Goal: Information Seeking & Learning: Learn about a topic

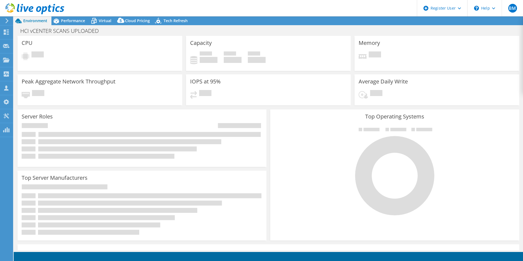
select select "USD"
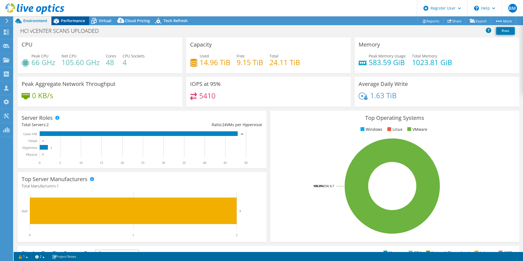
click at [74, 21] on span "Performance" at bounding box center [73, 20] width 24 height 5
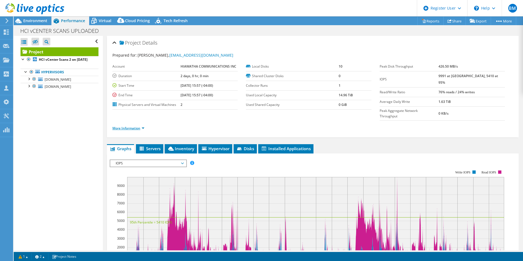
click at [130, 126] on link "More Information" at bounding box center [128, 128] width 32 height 5
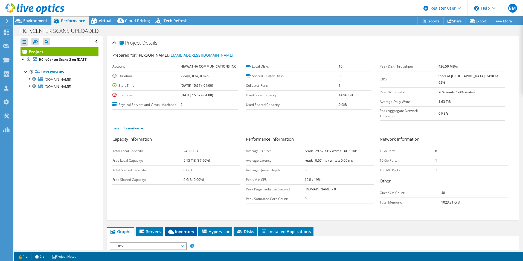
click at [186, 229] on span "Inventory" at bounding box center [181, 231] width 27 height 5
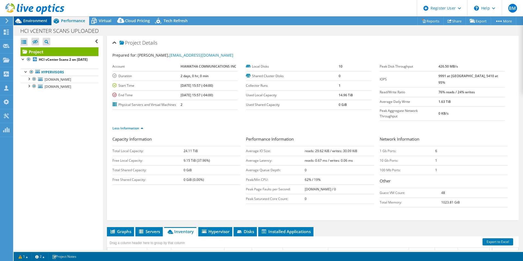
click at [32, 21] on span "Environment" at bounding box center [35, 20] width 24 height 5
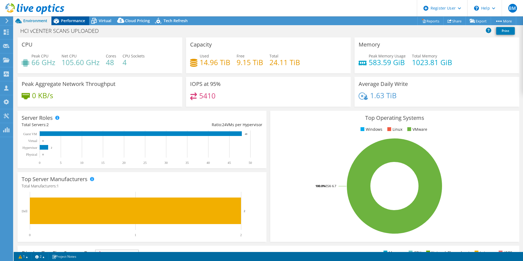
click at [59, 21] on icon at bounding box center [56, 21] width 10 height 10
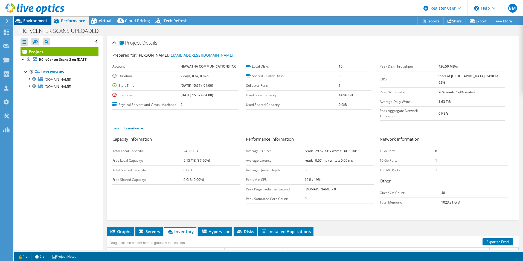
click at [24, 22] on span "Environment" at bounding box center [35, 20] width 24 height 5
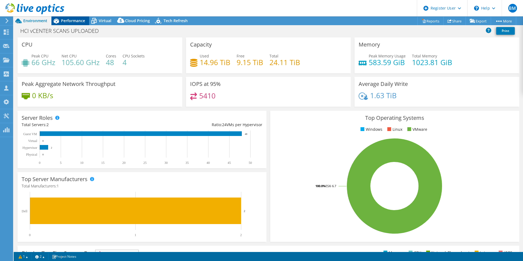
click at [74, 22] on span "Performance" at bounding box center [73, 20] width 24 height 5
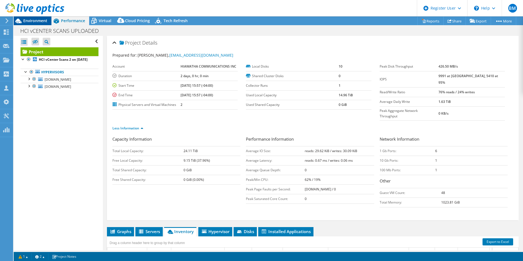
click at [37, 22] on span "Environment" at bounding box center [35, 20] width 24 height 5
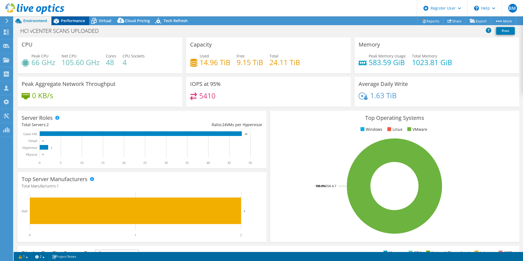
click at [73, 22] on span "Performance" at bounding box center [73, 20] width 24 height 5
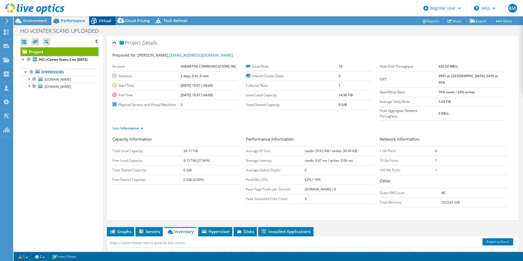
click at [105, 21] on span "Virtual" at bounding box center [105, 20] width 13 height 5
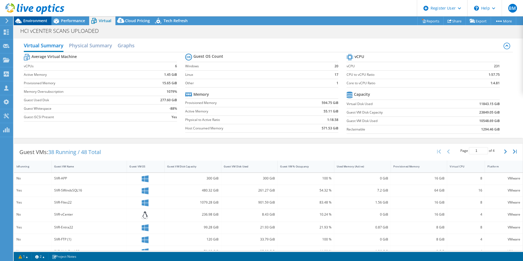
click at [31, 20] on span "Environment" at bounding box center [35, 20] width 24 height 5
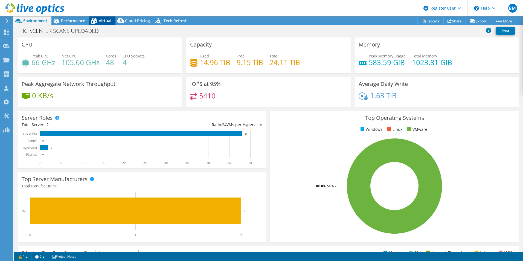
click at [102, 19] on span "Virtual" at bounding box center [105, 20] width 13 height 5
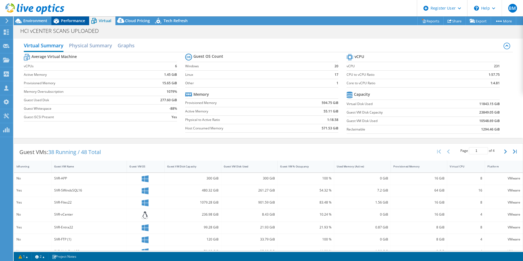
click at [69, 20] on span "Performance" at bounding box center [73, 20] width 24 height 5
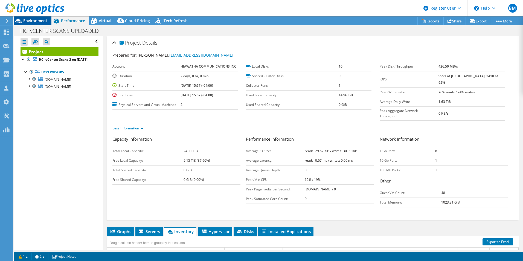
click at [33, 21] on span "Environment" at bounding box center [35, 20] width 24 height 5
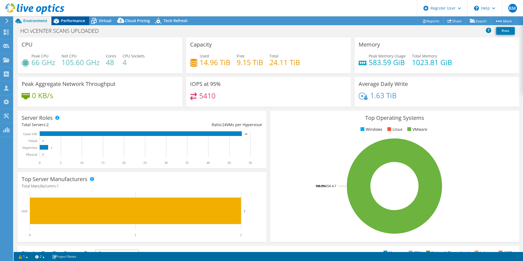
click at [79, 22] on span "Performance" at bounding box center [73, 20] width 24 height 5
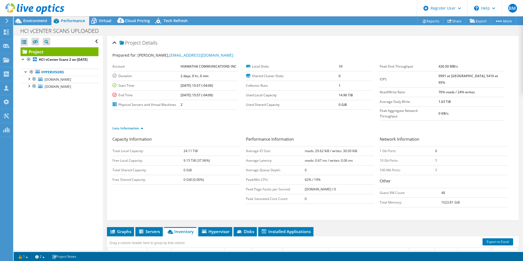
scroll to position [82, 0]
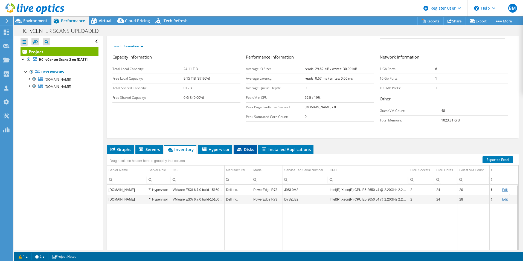
click at [249, 147] on span "Disks" at bounding box center [245, 149] width 18 height 5
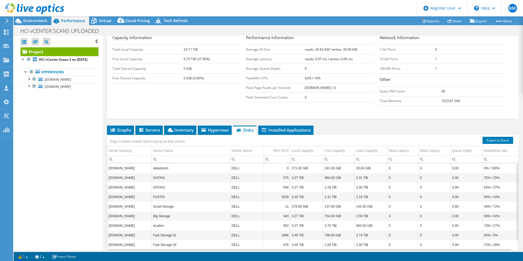
scroll to position [112, 0]
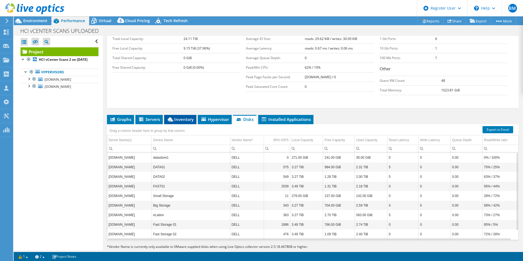
click at [179, 117] on span "Inventory" at bounding box center [180, 119] width 27 height 5
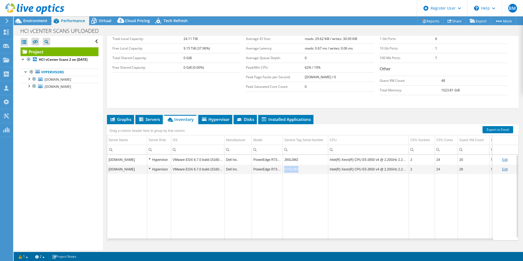
drag, startPoint x: 285, startPoint y: 159, endPoint x: 304, endPoint y: 161, distance: 19.0
click at [304, 165] on td "D7SZJB2" at bounding box center [305, 170] width 45 height 10
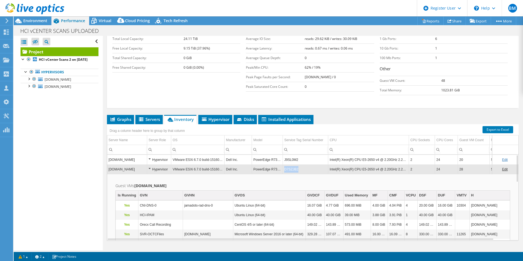
drag, startPoint x: 285, startPoint y: 158, endPoint x: 300, endPoint y: 159, distance: 15.1
click at [300, 165] on td "D7SZJB2" at bounding box center [305, 170] width 45 height 10
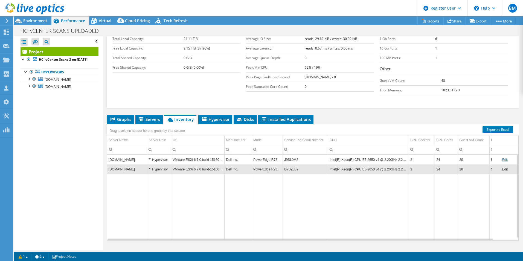
click at [293, 165] on td "D7SZJB2" at bounding box center [305, 170] width 45 height 10
click at [289, 165] on td "D7SZJB2" at bounding box center [305, 170] width 45 height 10
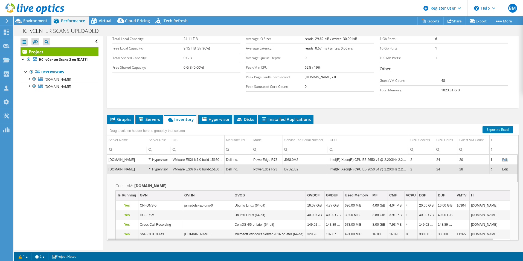
click at [289, 165] on td "D7SZJB2" at bounding box center [305, 170] width 45 height 10
drag, startPoint x: 293, startPoint y: 159, endPoint x: 277, endPoint y: 172, distance: 20.4
click at [277, 183] on h2 "Guest VMs phy-hci-001.jamadots.net" at bounding box center [313, 186] width 395 height 7
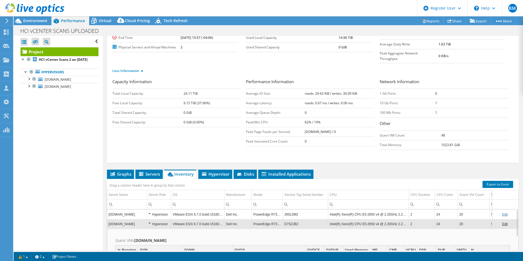
scroll to position [3, 0]
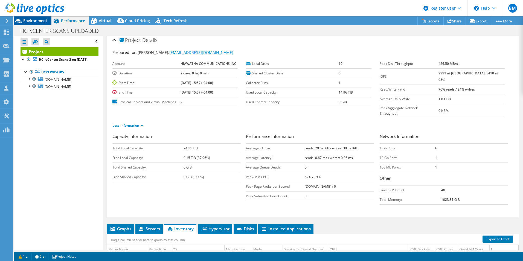
click at [29, 23] on span "Environment" at bounding box center [35, 20] width 24 height 5
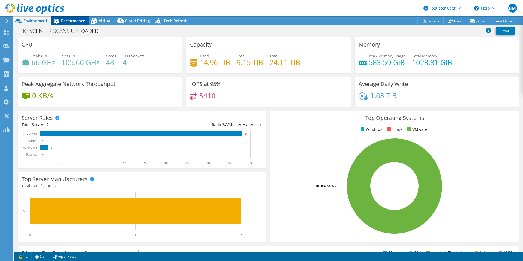
click at [68, 23] on span "Performance" at bounding box center [73, 20] width 24 height 5
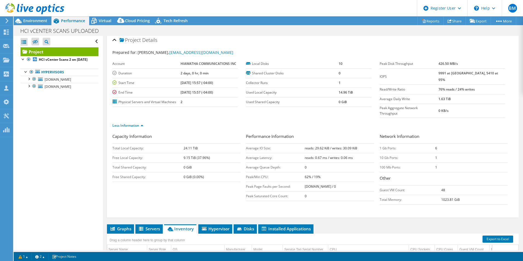
scroll to position [112, 0]
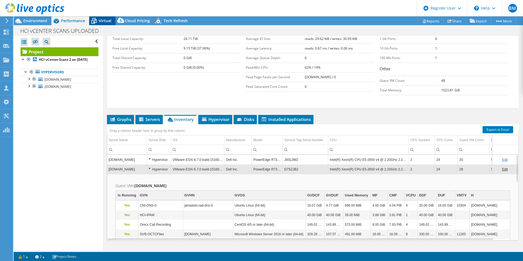
click at [99, 21] on span "Virtual" at bounding box center [105, 20] width 13 height 5
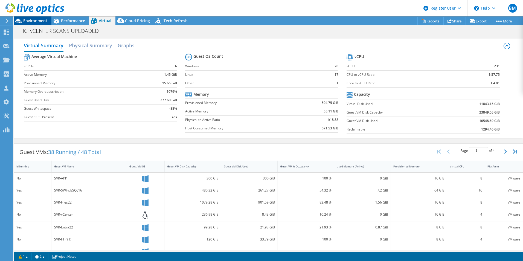
click at [36, 23] on div "Environment" at bounding box center [33, 20] width 38 height 9
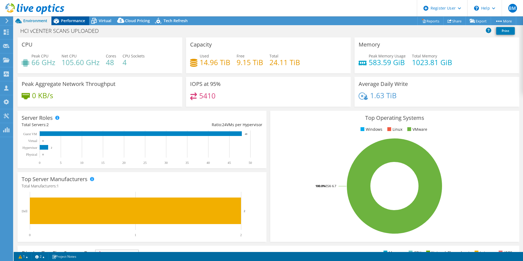
click at [69, 20] on span "Performance" at bounding box center [73, 20] width 24 height 5
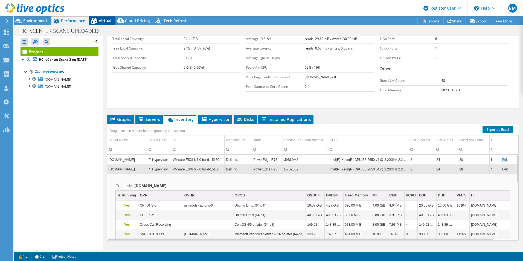
click at [97, 19] on icon at bounding box center [94, 21] width 10 height 10
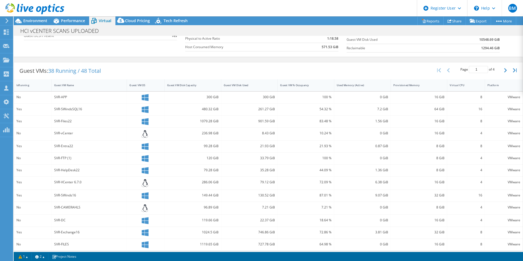
scroll to position [0, 0]
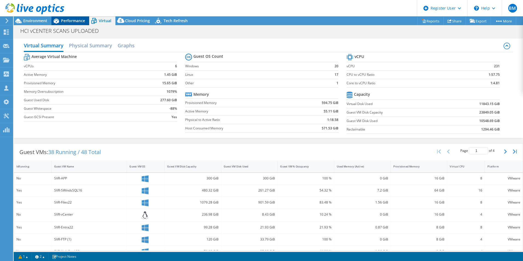
click at [72, 20] on span "Performance" at bounding box center [73, 20] width 24 height 5
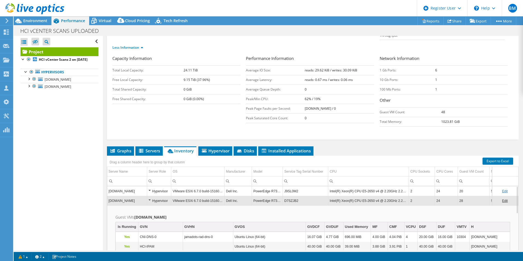
scroll to position [57, 0]
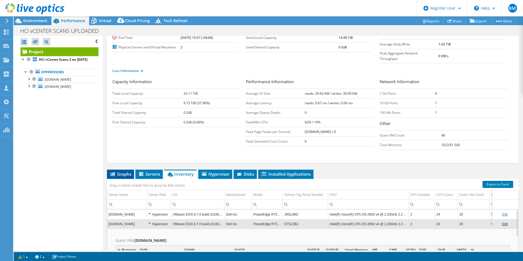
click at [121, 170] on li "Graphs" at bounding box center [120, 174] width 27 height 9
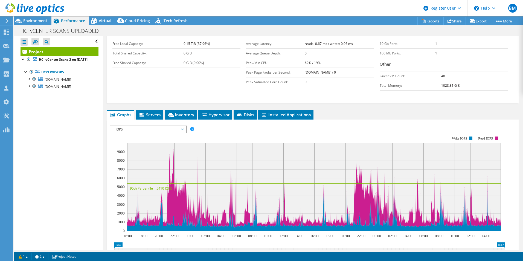
scroll to position [140, 0]
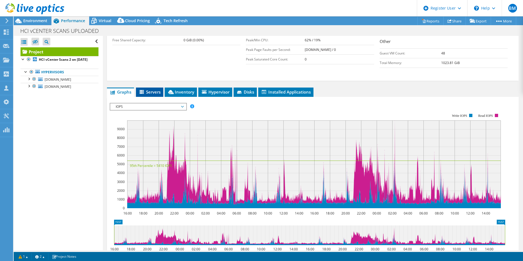
click at [157, 89] on span "Servers" at bounding box center [150, 91] width 22 height 5
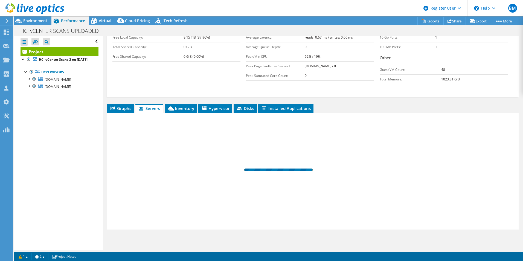
scroll to position [112, 0]
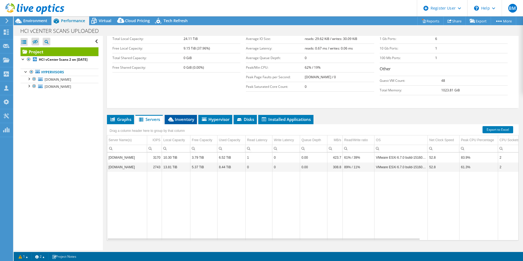
click at [181, 117] on span "Inventory" at bounding box center [181, 119] width 27 height 5
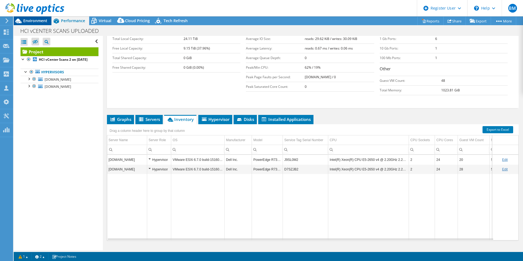
click at [25, 21] on span "Environment" at bounding box center [35, 20] width 24 height 5
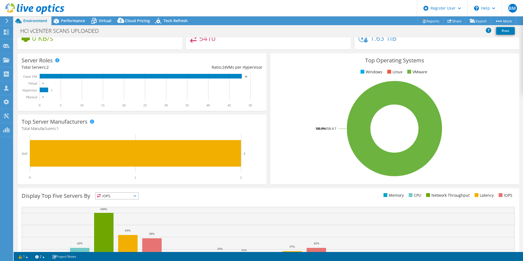
scroll to position [0, 0]
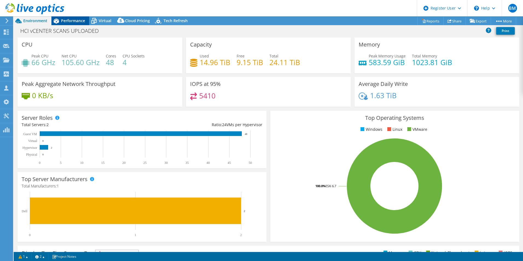
click at [77, 22] on span "Performance" at bounding box center [73, 20] width 24 height 5
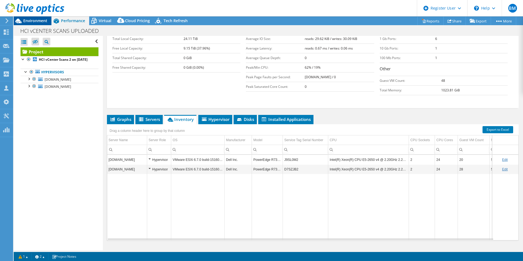
click at [38, 22] on span "Environment" at bounding box center [35, 20] width 24 height 5
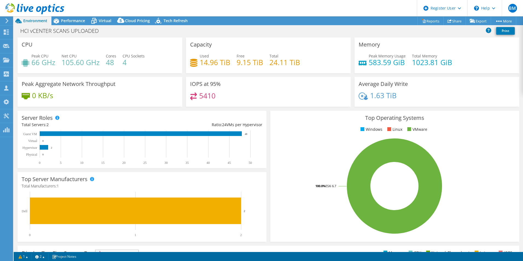
drag, startPoint x: 102, startPoint y: 21, endPoint x: 116, endPoint y: 27, distance: 15.1
click at [102, 21] on span "Virtual" at bounding box center [105, 20] width 13 height 5
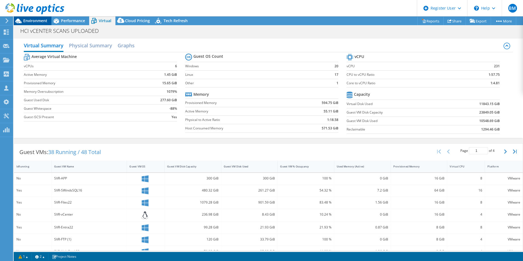
click at [36, 23] on span "Environment" at bounding box center [35, 20] width 24 height 5
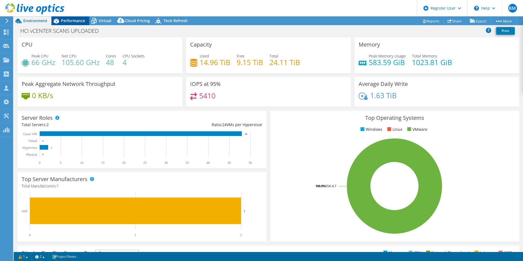
click at [73, 20] on span "Performance" at bounding box center [73, 20] width 24 height 5
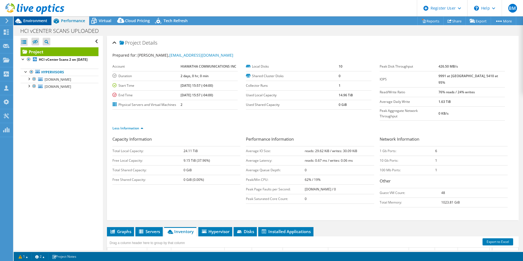
click at [31, 21] on span "Environment" at bounding box center [35, 20] width 24 height 5
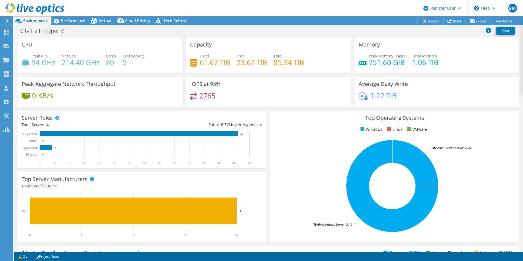
select select "USD"
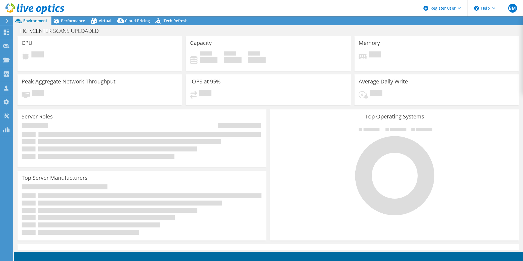
select select "USD"
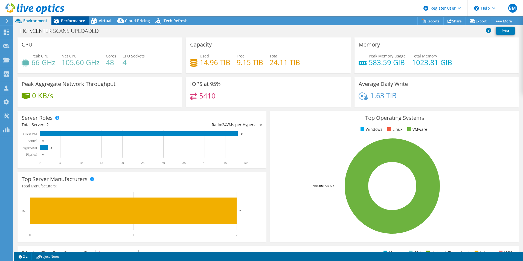
click at [69, 22] on span "Performance" at bounding box center [73, 20] width 24 height 5
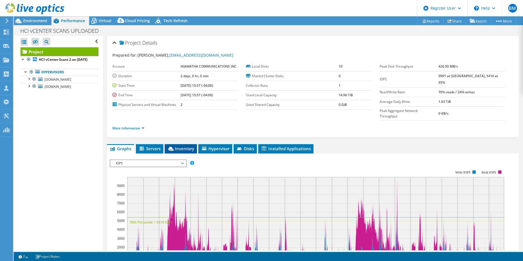
click at [193, 146] on span "Inventory" at bounding box center [181, 148] width 27 height 5
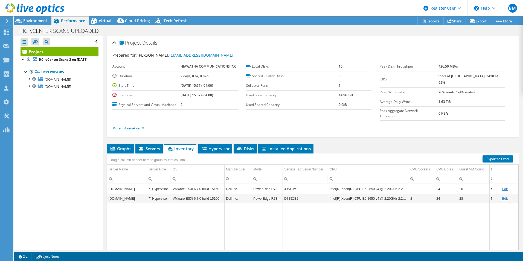
click at [126, 125] on li "More Information" at bounding box center [129, 128] width 35 height 6
click at [126, 126] on link "More Information" at bounding box center [128, 128] width 32 height 5
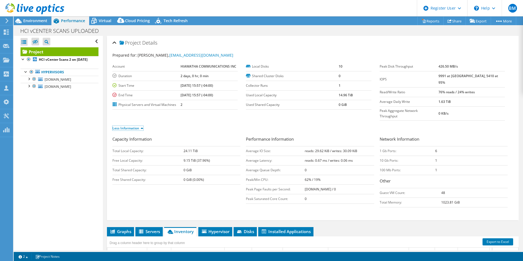
scroll to position [112, 0]
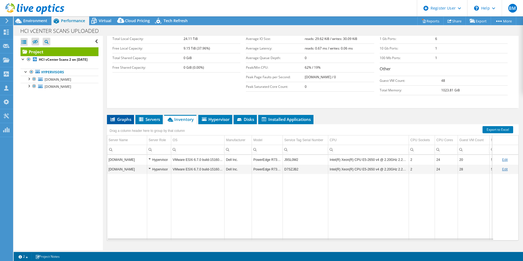
click at [125, 117] on span "Graphs" at bounding box center [121, 119] width 22 height 5
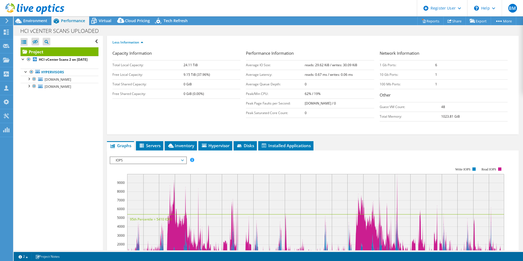
scroll to position [109, 0]
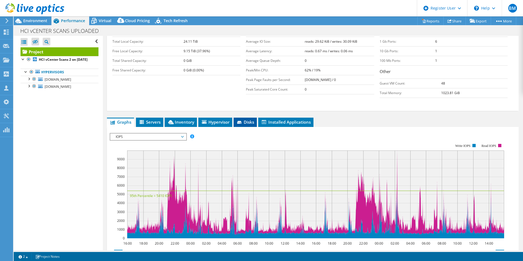
click at [243, 121] on icon at bounding box center [239, 123] width 5 height 4
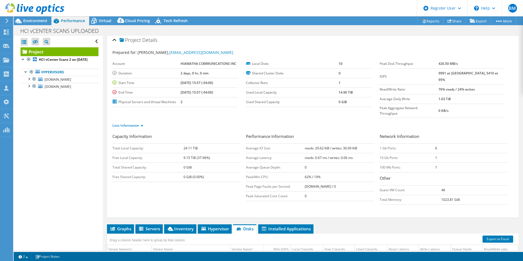
scroll to position [0, 0]
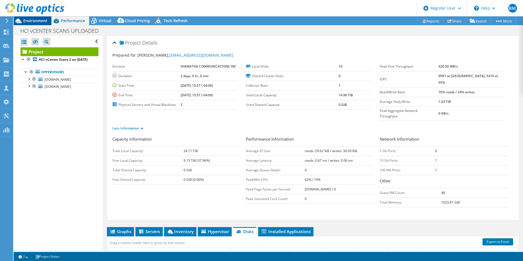
click at [27, 19] on span "Environment" at bounding box center [35, 20] width 24 height 5
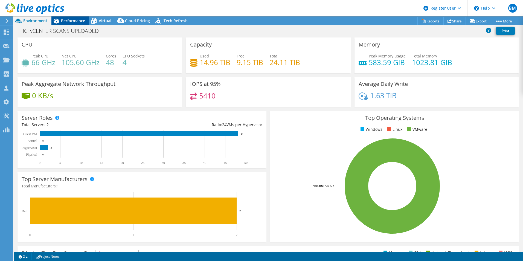
click at [73, 22] on span "Performance" at bounding box center [73, 20] width 24 height 5
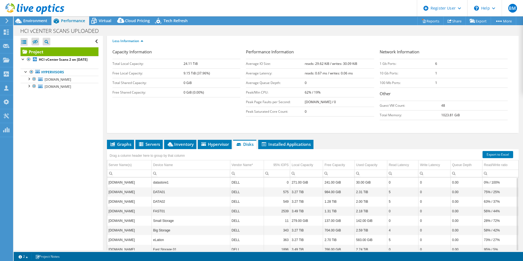
scroll to position [109, 0]
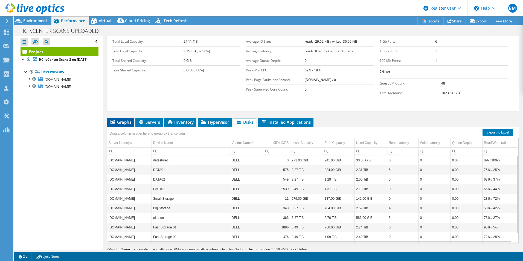
click at [122, 119] on span "Graphs" at bounding box center [121, 121] width 22 height 5
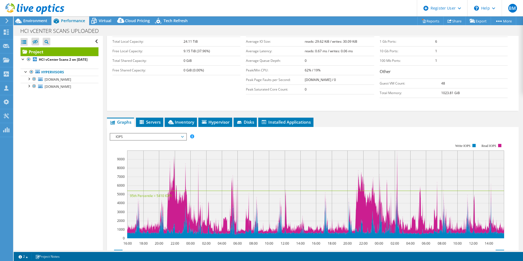
click at [142, 133] on div "IOPS IOPS Disk Throughput IO Size Latency Queue Depth CPU Percentage Memory Pag…" at bounding box center [148, 137] width 77 height 8
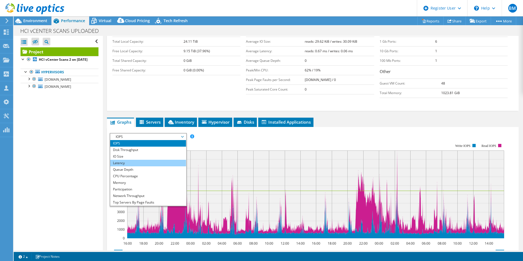
click at [135, 160] on li "Latency" at bounding box center [148, 163] width 76 height 7
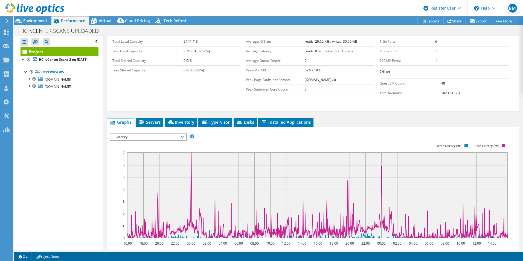
click at [146, 134] on span "Latency" at bounding box center [148, 137] width 70 height 7
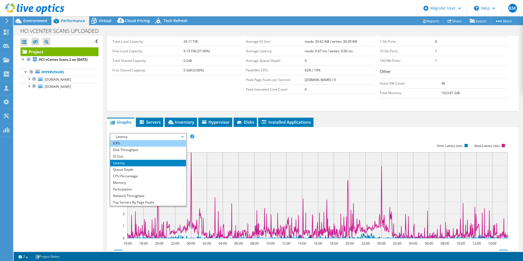
click at [141, 140] on li "IOPS" at bounding box center [148, 143] width 76 height 7
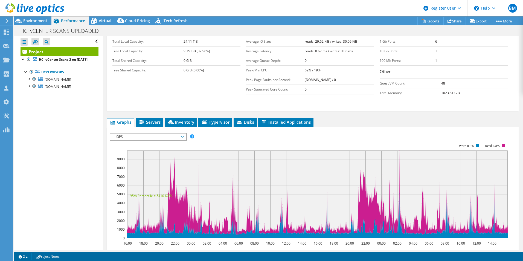
click at [146, 134] on span "IOPS" at bounding box center [148, 137] width 70 height 7
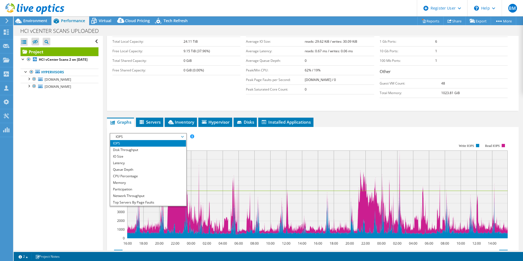
click at [359, 127] on div "IOPS Disk Throughput IO Size Latency Queue Depth CPU Percentage Memory Page Fau…" at bounding box center [313, 223] width 406 height 193
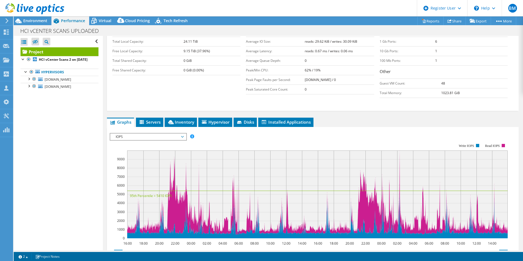
click at [151, 134] on span "IOPS" at bounding box center [148, 137] width 70 height 7
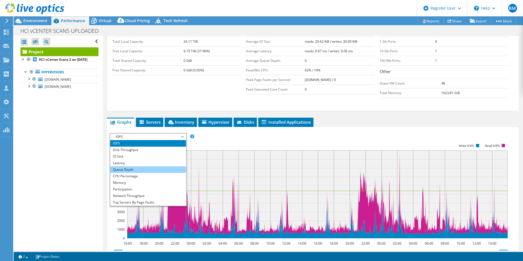
click at [130, 166] on li "Queue Depth" at bounding box center [148, 169] width 76 height 7
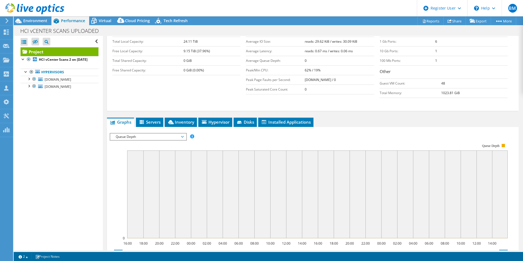
click at [140, 134] on span "Queue Depth" at bounding box center [148, 137] width 70 height 7
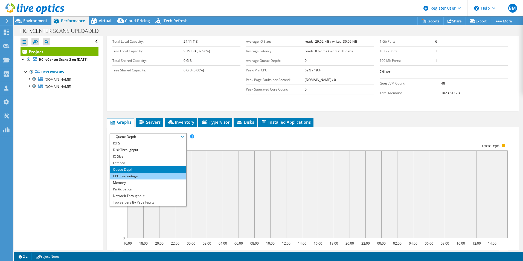
click at [130, 173] on li "CPU Percentage" at bounding box center [148, 176] width 76 height 7
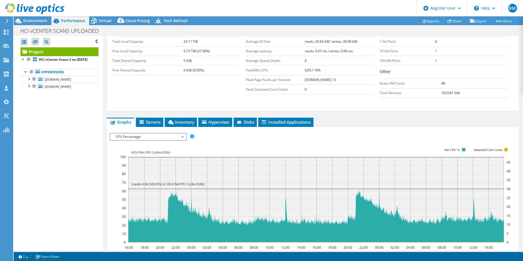
click at [154, 134] on span "CPU Percentage" at bounding box center [148, 137] width 70 height 7
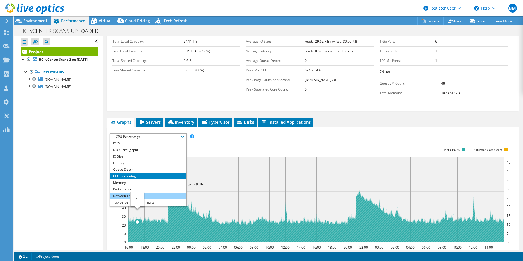
click at [141, 193] on li "Network Throughput" at bounding box center [148, 196] width 76 height 7
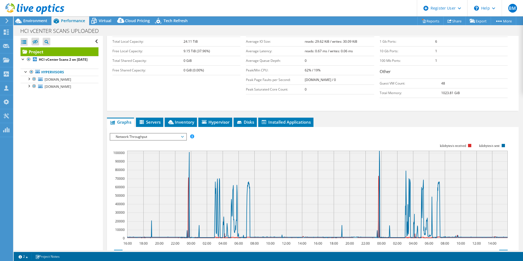
click at [143, 134] on span "Network Throughput" at bounding box center [148, 137] width 70 height 7
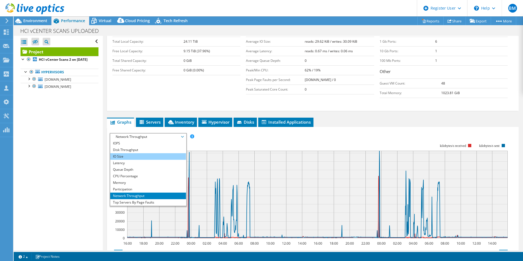
click at [134, 153] on li "IO Size" at bounding box center [148, 156] width 76 height 7
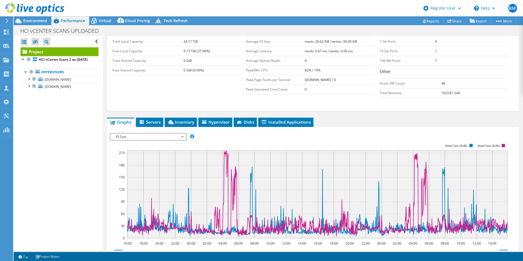
click at [133, 134] on span "IO Size" at bounding box center [148, 137] width 70 height 7
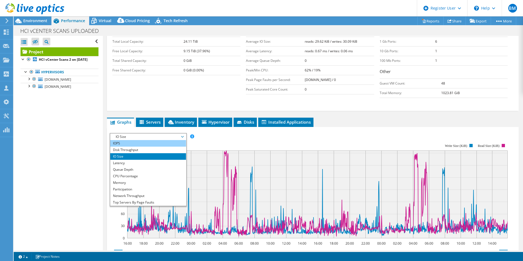
click at [134, 140] on li "IOPS" at bounding box center [148, 143] width 76 height 7
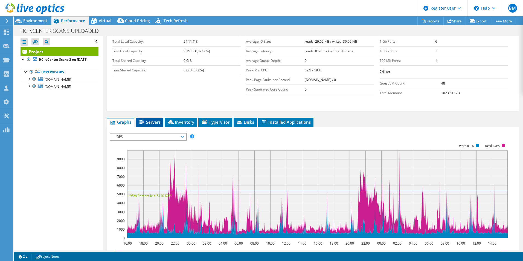
click at [146, 119] on span "Servers" at bounding box center [150, 121] width 22 height 5
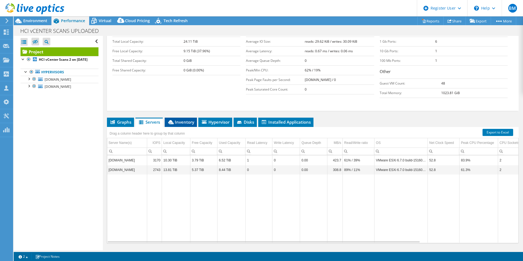
click at [183, 119] on span "Inventory" at bounding box center [181, 121] width 27 height 5
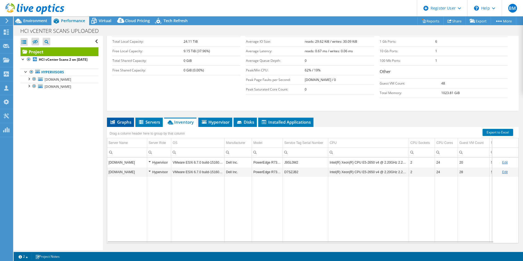
click at [121, 119] on span "Graphs" at bounding box center [121, 121] width 22 height 5
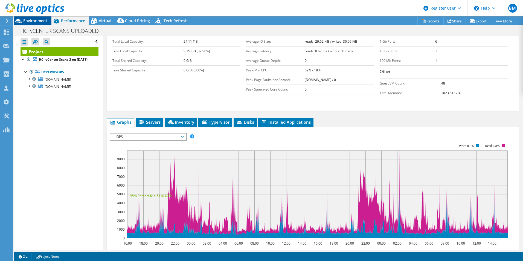
click at [40, 21] on span "Environment" at bounding box center [35, 20] width 24 height 5
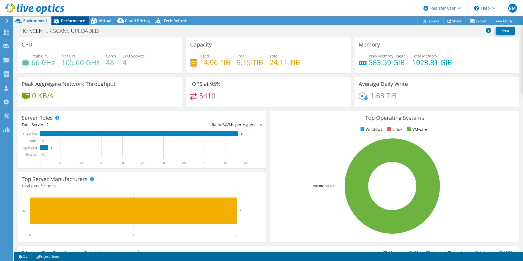
click at [76, 19] on span "Performance" at bounding box center [73, 20] width 24 height 5
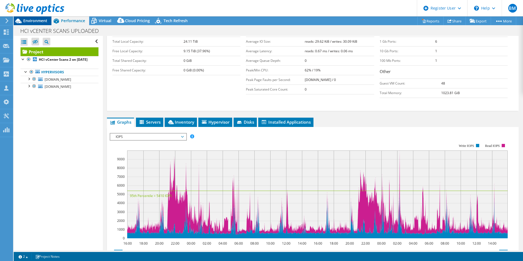
click at [28, 22] on span "Environment" at bounding box center [35, 20] width 24 height 5
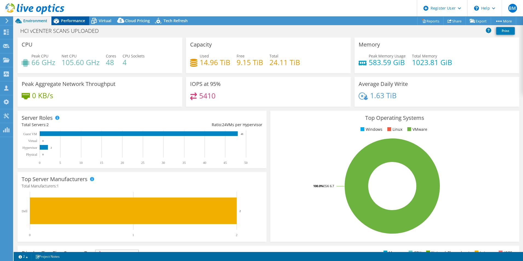
click at [77, 21] on span "Performance" at bounding box center [73, 20] width 24 height 5
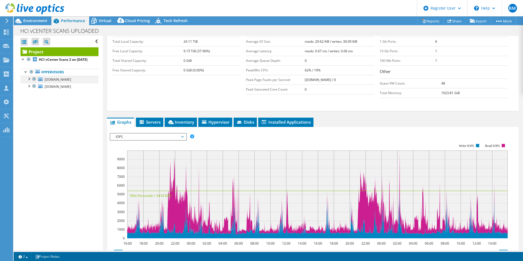
click at [34, 82] on div at bounding box center [33, 79] width 5 height 7
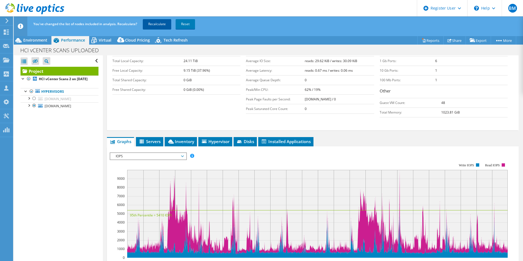
click at [155, 24] on link "Recalculate" at bounding box center [157, 24] width 28 height 10
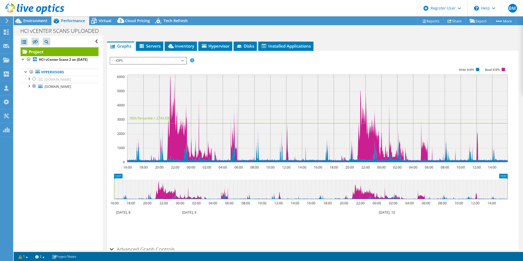
scroll to position [116, 0]
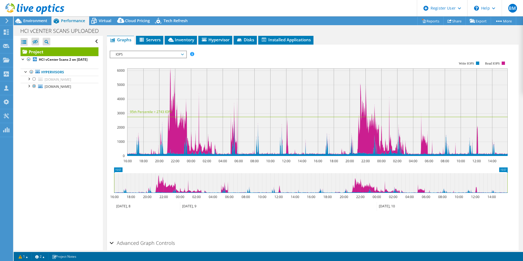
click at [112, 238] on div "Advanced Graph Controls" at bounding box center [313, 244] width 406 height 12
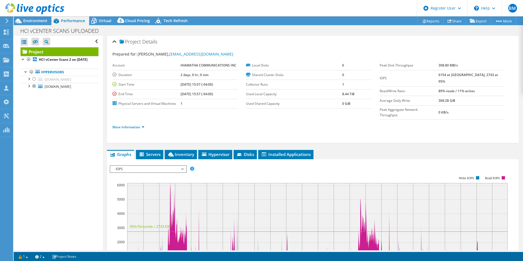
scroll to position [0, 0]
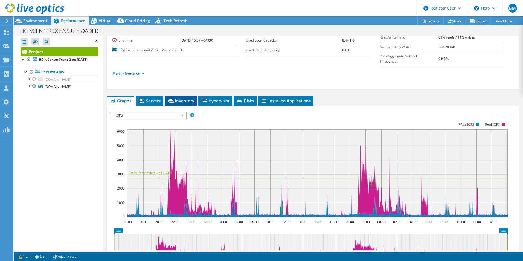
click at [165, 96] on li "Inventory" at bounding box center [181, 100] width 32 height 9
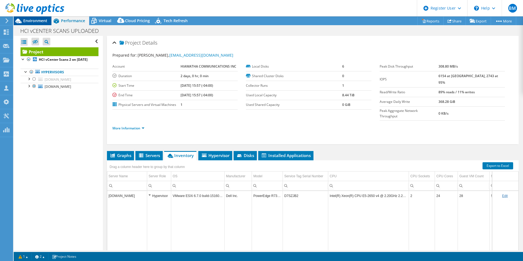
click at [27, 18] on span "Environment" at bounding box center [35, 20] width 24 height 5
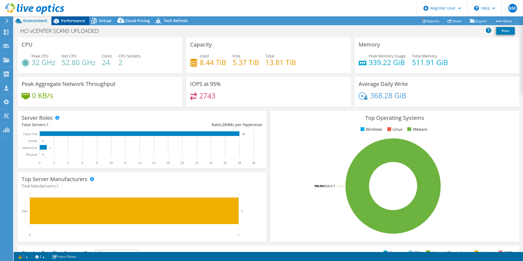
click at [67, 21] on span "Performance" at bounding box center [73, 20] width 24 height 5
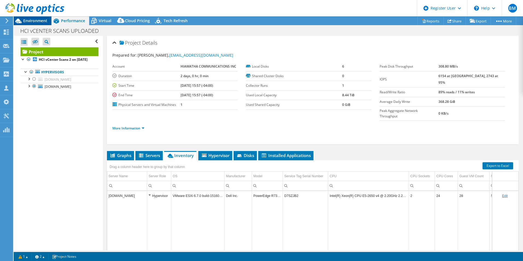
click at [31, 19] on span "Environment" at bounding box center [35, 20] width 24 height 5
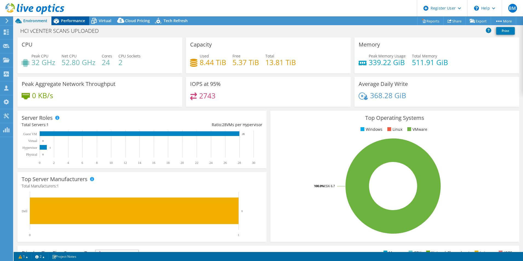
click at [77, 23] on span "Performance" at bounding box center [73, 20] width 24 height 5
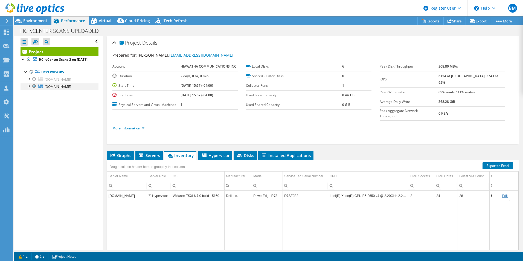
click at [34, 90] on div at bounding box center [33, 86] width 5 height 7
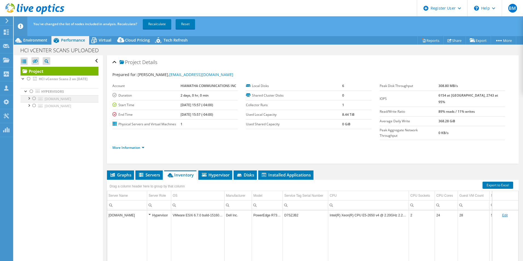
click at [34, 102] on div at bounding box center [33, 98] width 5 height 7
click at [154, 24] on link "Recalculate" at bounding box center [157, 24] width 28 height 10
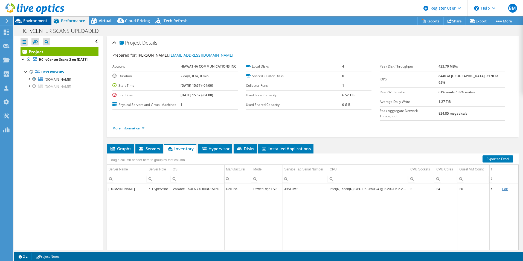
click at [35, 21] on span "Environment" at bounding box center [35, 20] width 24 height 5
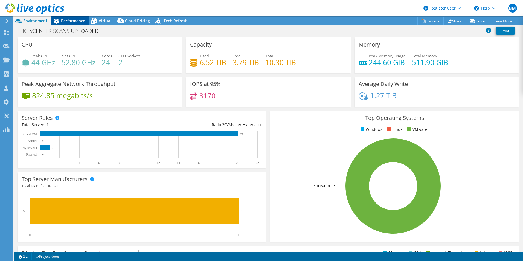
click at [71, 18] on span "Performance" at bounding box center [73, 20] width 24 height 5
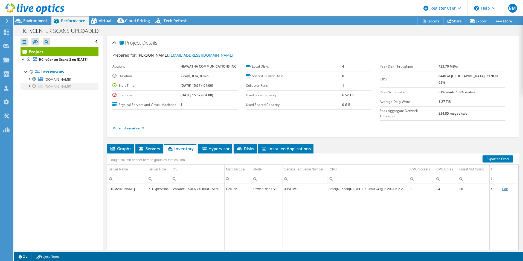
click at [34, 90] on div at bounding box center [33, 86] width 5 height 7
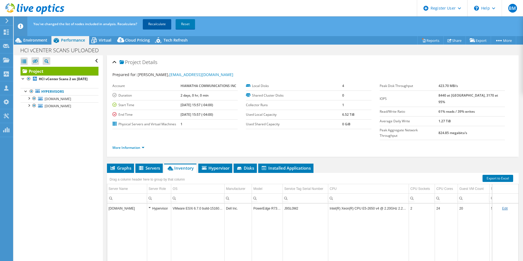
click at [158, 24] on link "Recalculate" at bounding box center [157, 24] width 28 height 10
